Goal: Information Seeking & Learning: Learn about a topic

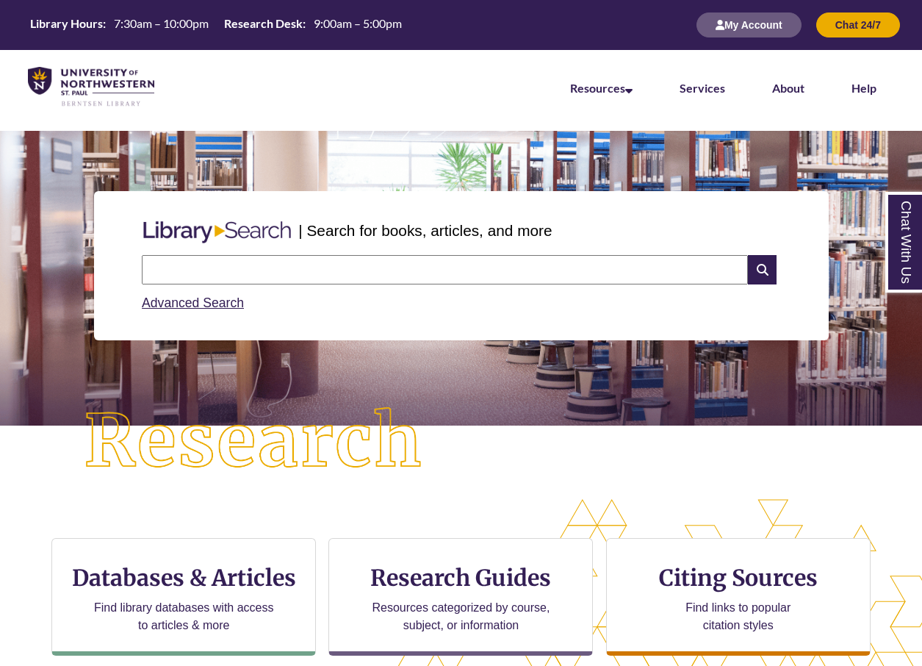
click at [294, 271] on input "text" at bounding box center [445, 269] width 606 height 29
type input "*"
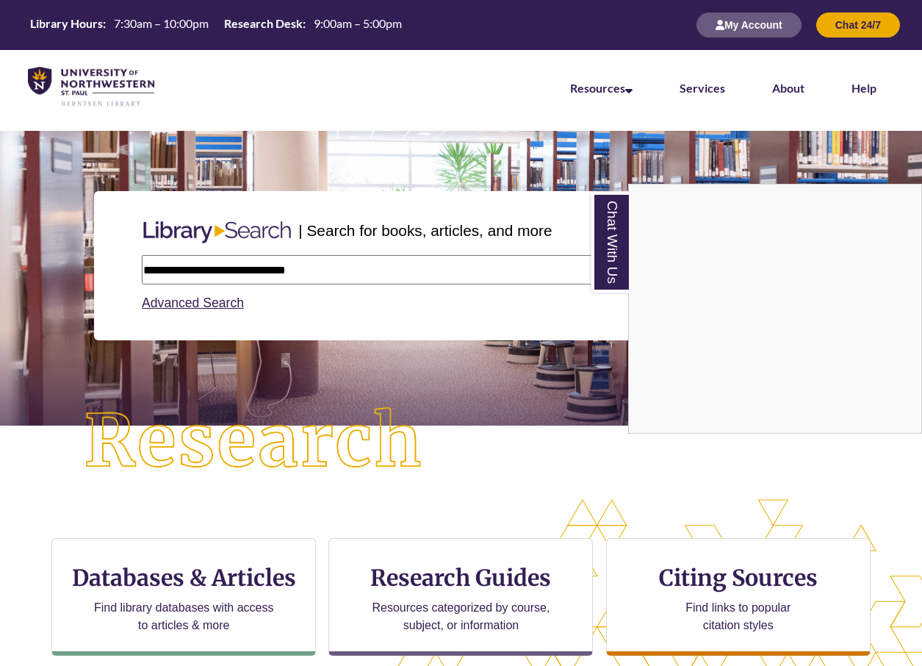
type input "**********"
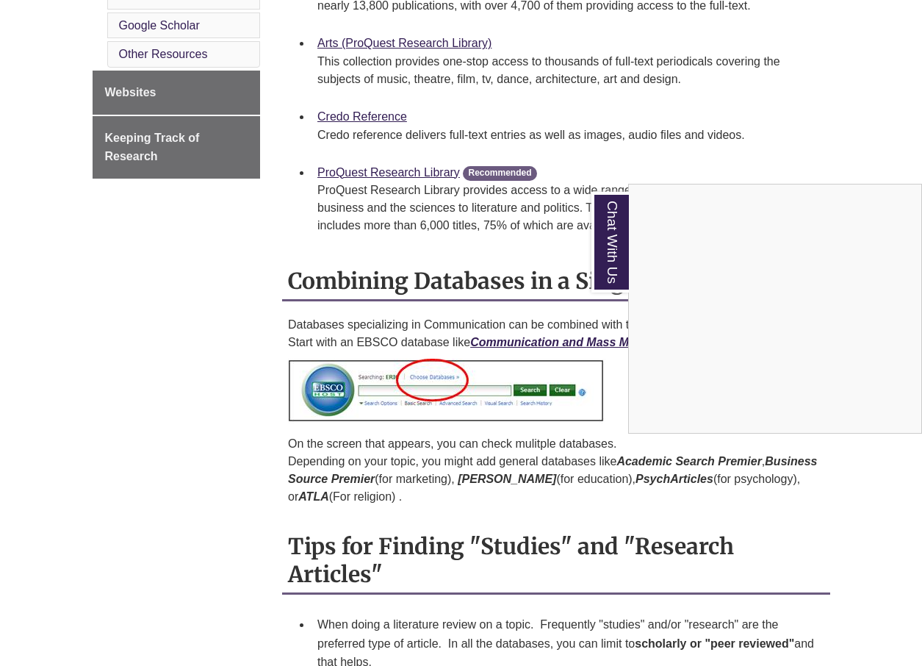
scroll to position [766, 0]
click at [348, 46] on div "Chat With Us" at bounding box center [461, 333] width 922 height 666
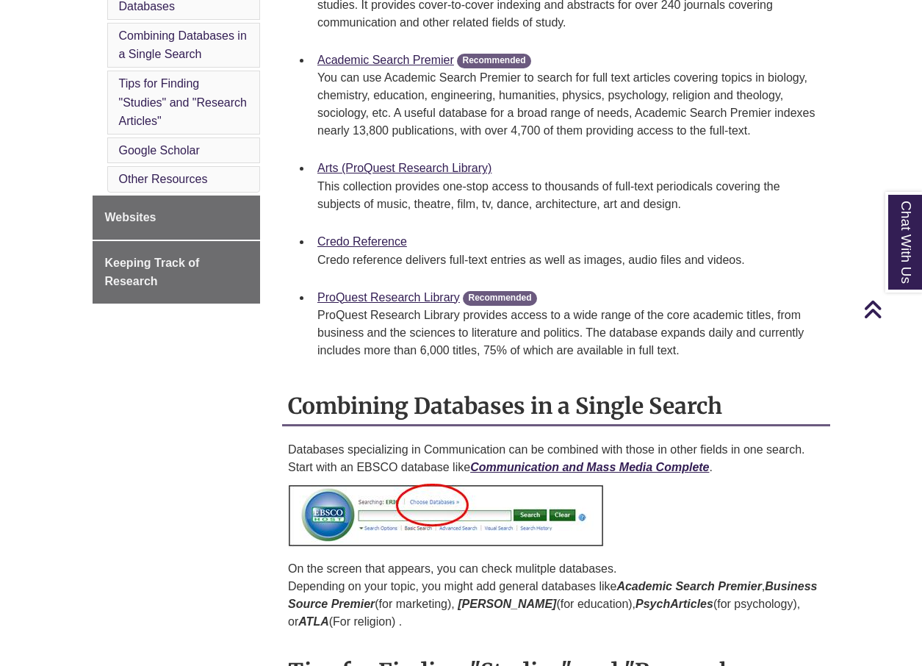
scroll to position [641, 0]
click at [346, 57] on link "Academic Search Premier" at bounding box center [385, 60] width 137 height 12
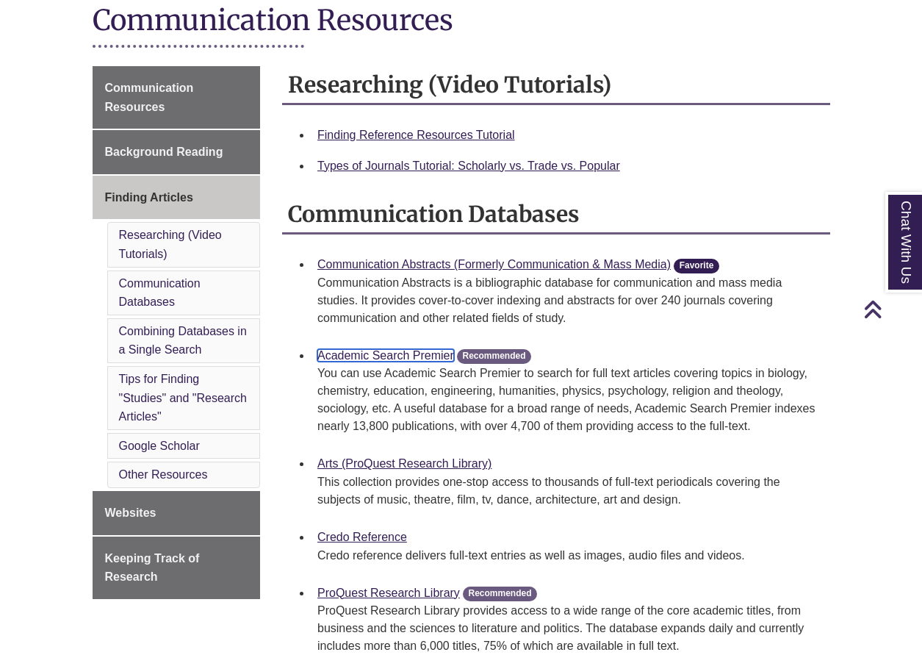
scroll to position [349, 0]
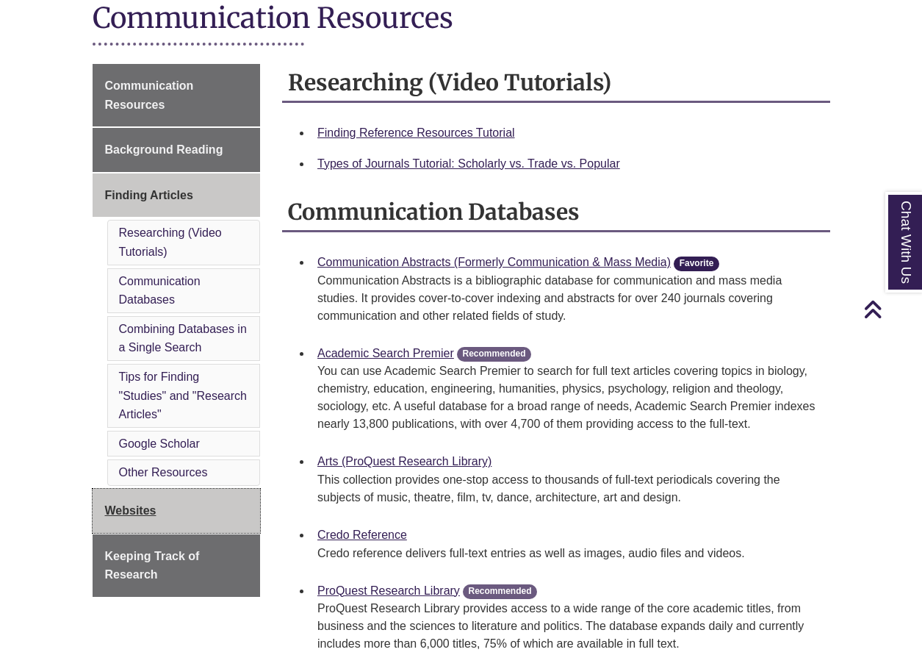
click at [129, 501] on link "Websites" at bounding box center [177, 511] width 168 height 44
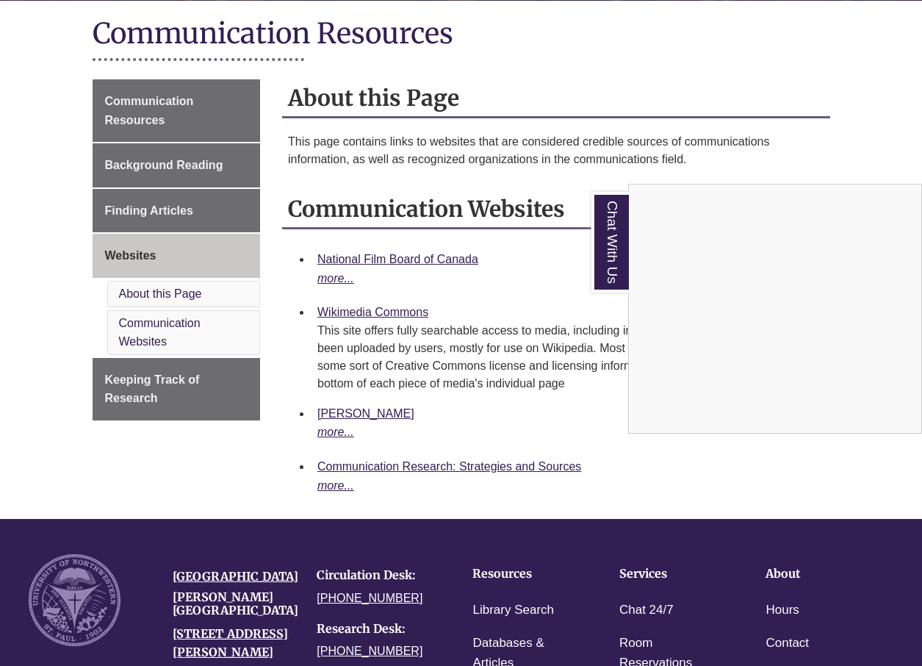
scroll to position [342, 0]
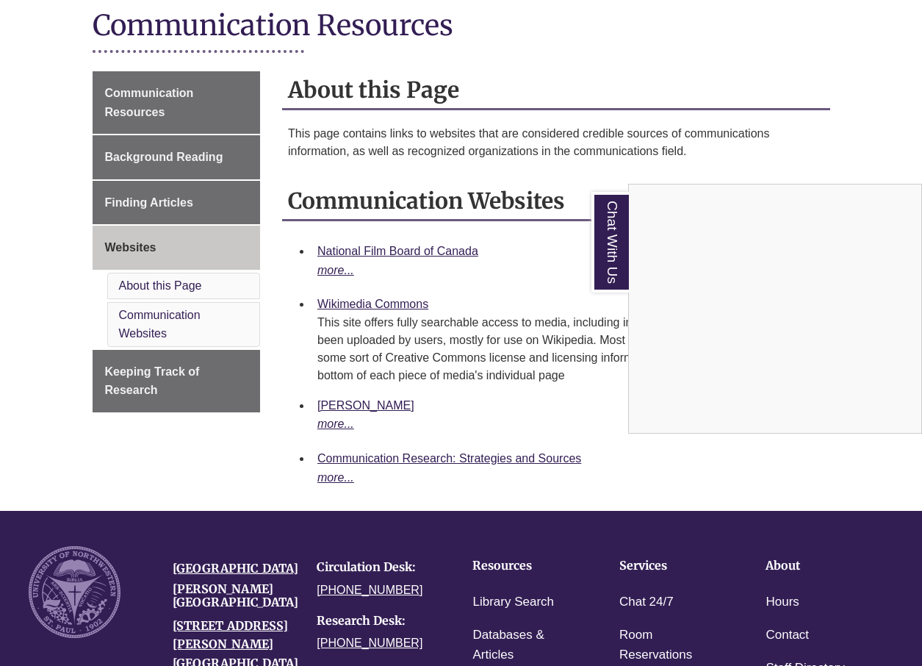
click at [168, 212] on div "Chat With Us" at bounding box center [461, 333] width 922 height 666
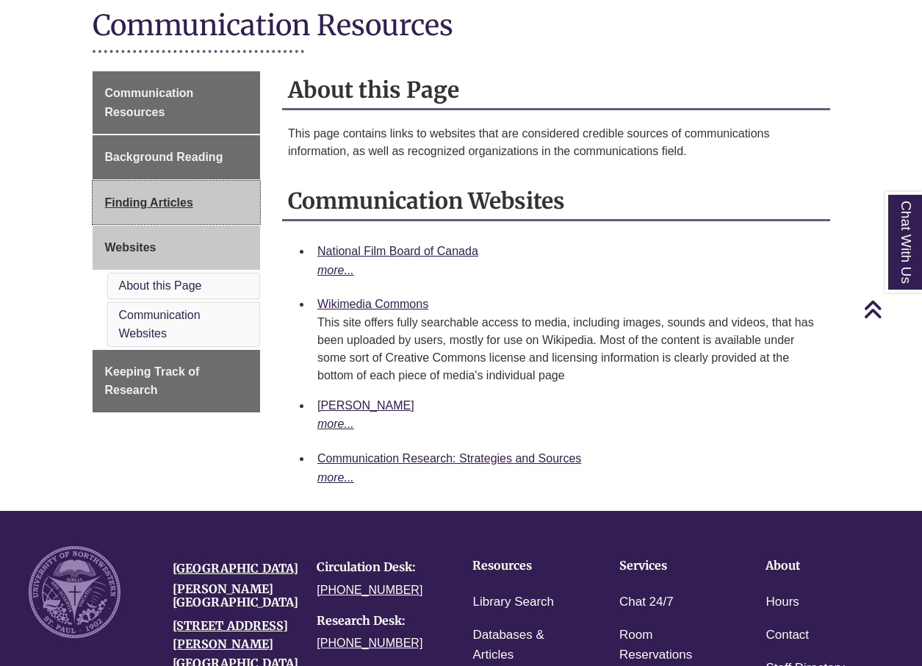
click at [218, 201] on link "Finding Articles" at bounding box center [177, 203] width 168 height 44
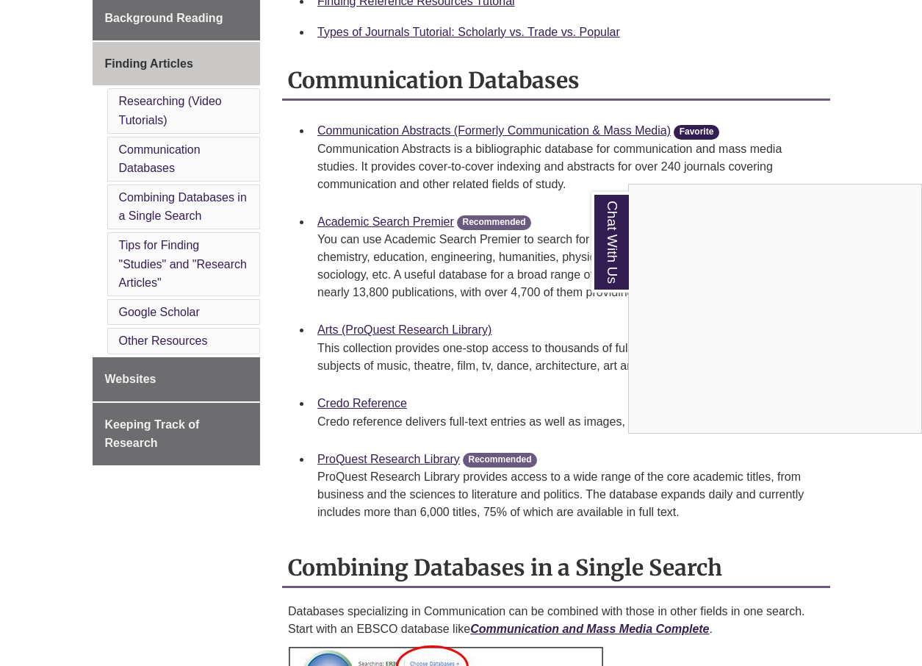
scroll to position [475, 0]
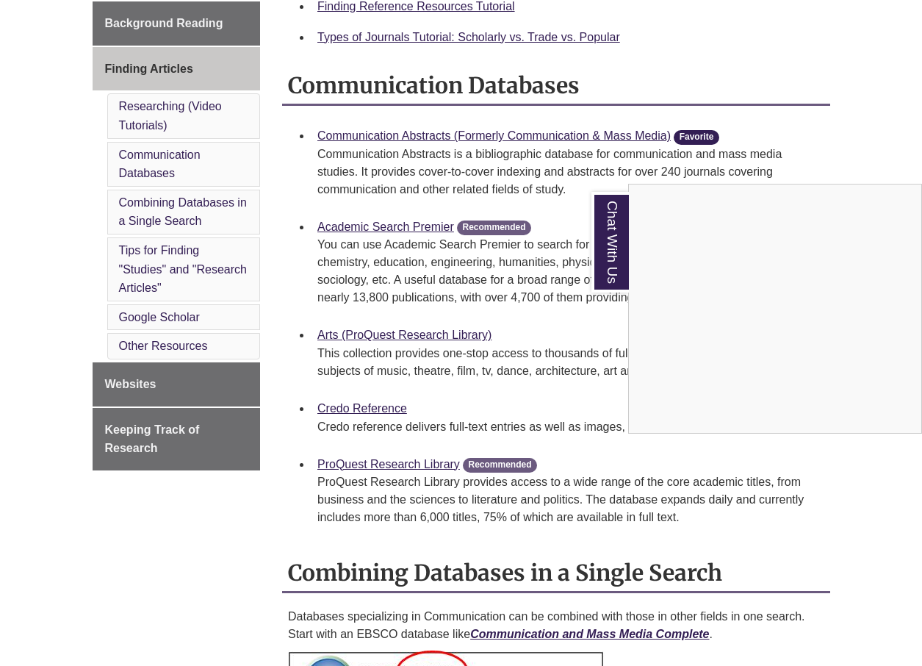
click at [379, 129] on div "Chat With Us" at bounding box center [461, 333] width 922 height 666
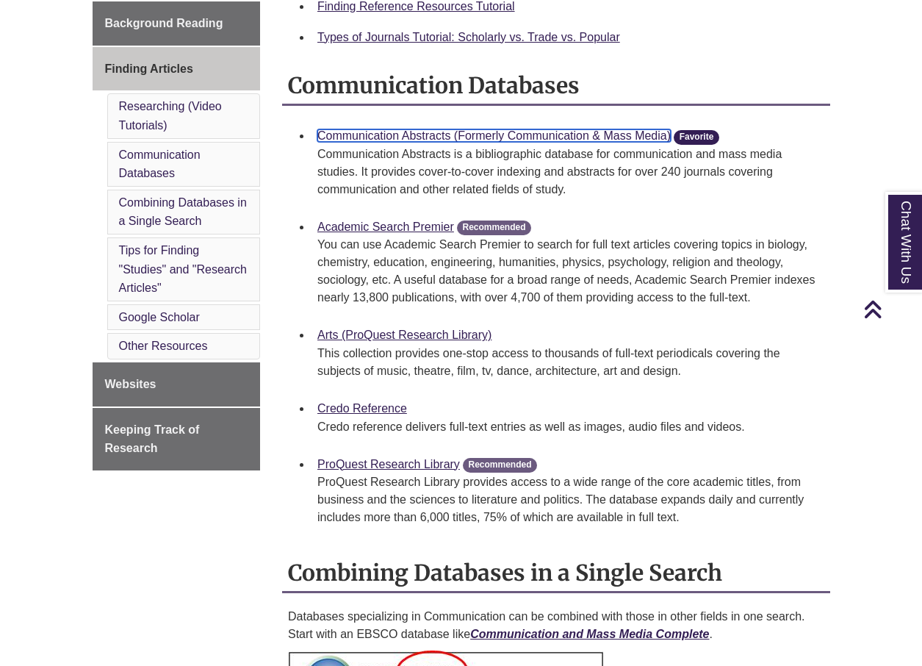
click at [373, 136] on link "Communication Abstracts (Formerly Communication & Mass Media)" at bounding box center [493, 135] width 353 height 12
